Goal: Transaction & Acquisition: Subscribe to service/newsletter

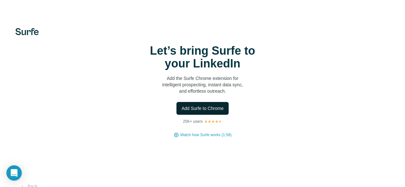
click at [182, 112] on span "Add Surfe to Chrome" at bounding box center [203, 108] width 42 height 6
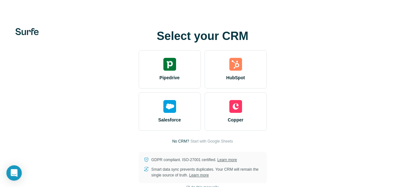
click at [195, 60] on div "Select your CRM Pipedrive HubSpot Salesforce Copper No CRM? Start with Google S…" at bounding box center [202, 106] width 405 height 187
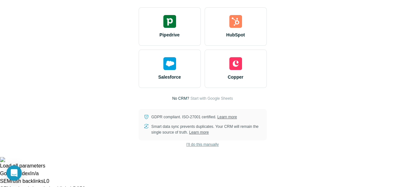
click at [187, 148] on span "I’ll do this manually" at bounding box center [203, 145] width 32 height 6
